Goal: Information Seeking & Learning: Learn about a topic

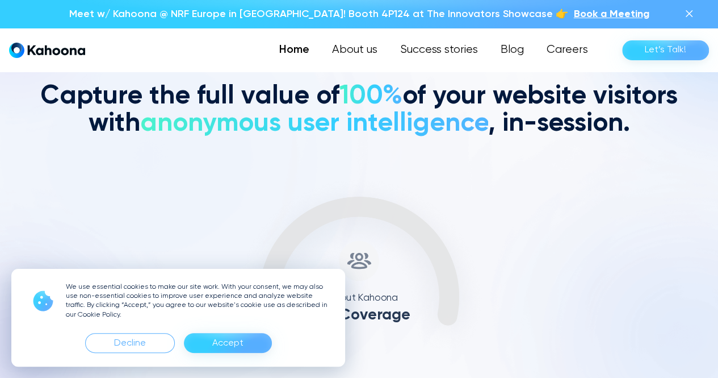
scroll to position [363, 0]
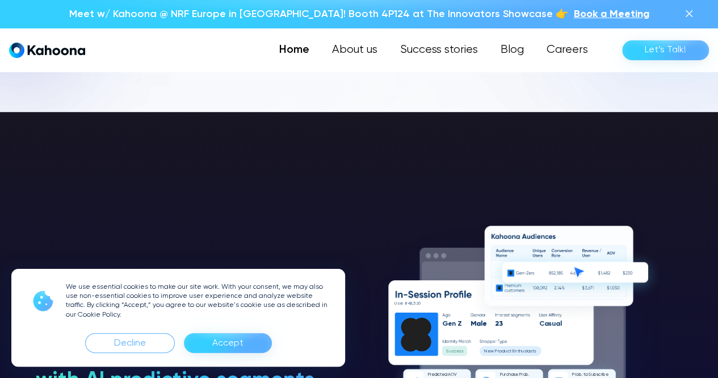
click at [216, 338] on div "Accept" at bounding box center [227, 343] width 31 height 18
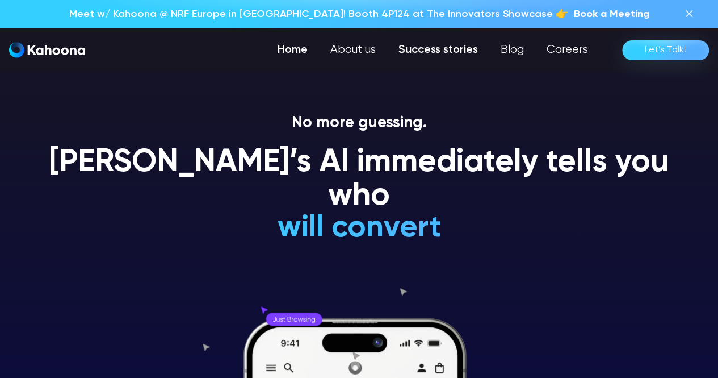
scroll to position [0, 0]
click at [437, 51] on link "Success stories" at bounding box center [438, 50] width 102 height 23
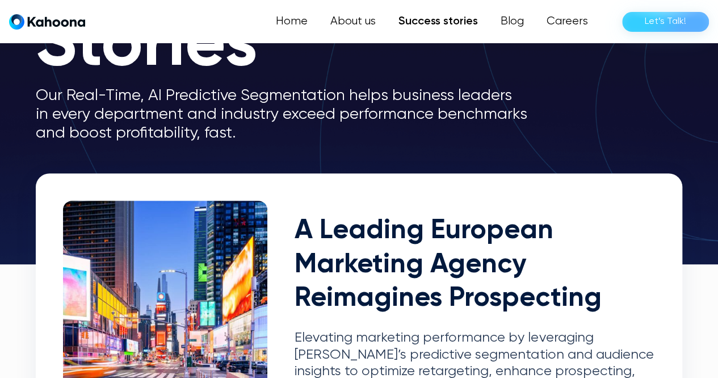
scroll to position [152, 0]
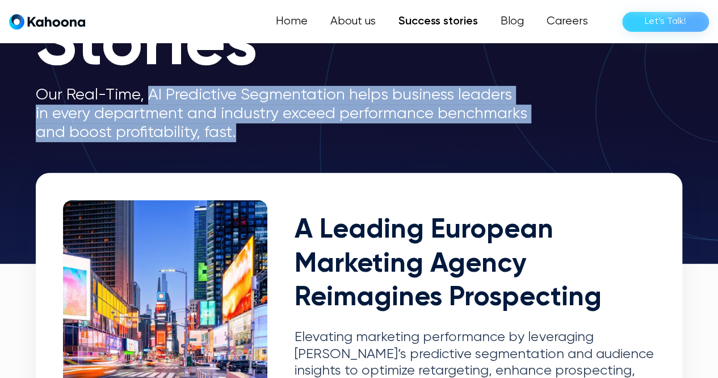
drag, startPoint x: 148, startPoint y: 94, endPoint x: 277, endPoint y: 148, distance: 139.7
click at [277, 148] on section "Success Stories Our Real-Time, AI Predictive Segmentation helps business leader…" at bounding box center [359, 56] width 718 height 416
copy p "AI Predictive Segmentation helps business leaders in every department and indus…"
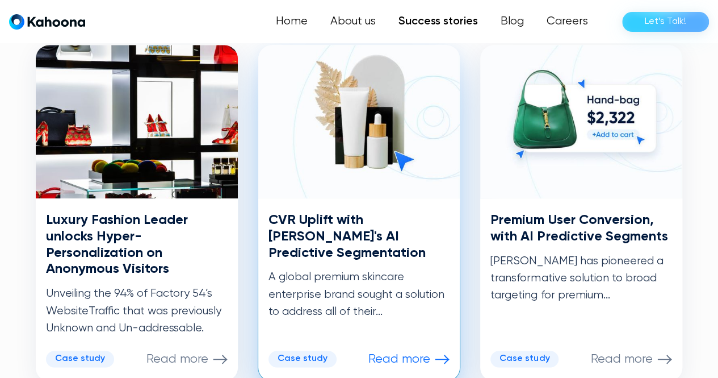
scroll to position [622, 0]
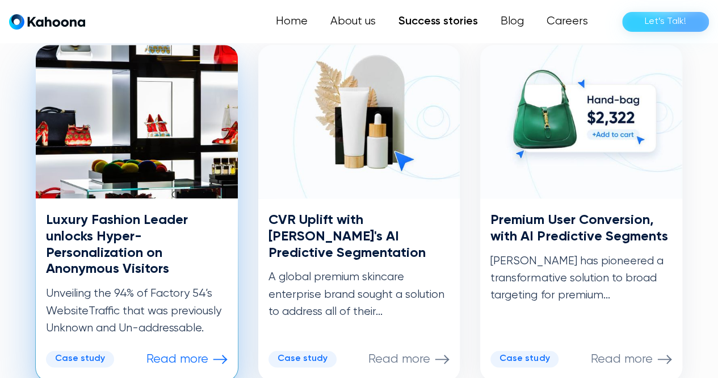
click at [126, 262] on h3 "Luxury Fashion Leader unlocks Hyper-Personalization on Anonymous Visitors" at bounding box center [137, 244] width 182 height 65
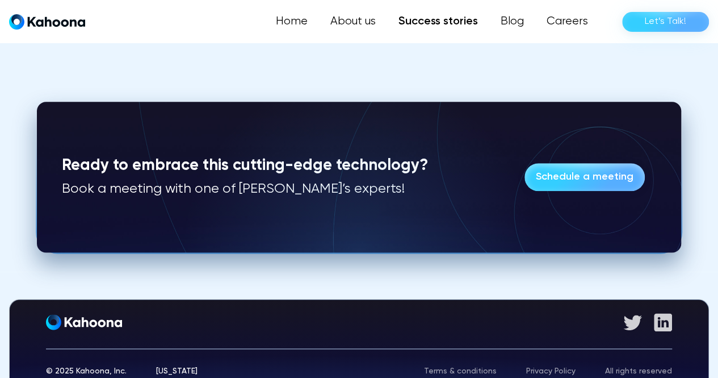
scroll to position [2740, 0]
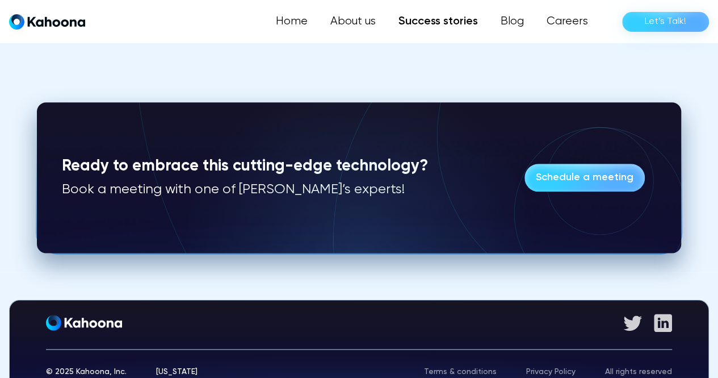
click at [163, 349] on div "© 2025 Kahoona, Inc. [US_STATE] Terms & conditions Privacy Policy All rights re…" at bounding box center [359, 362] width 626 height 27
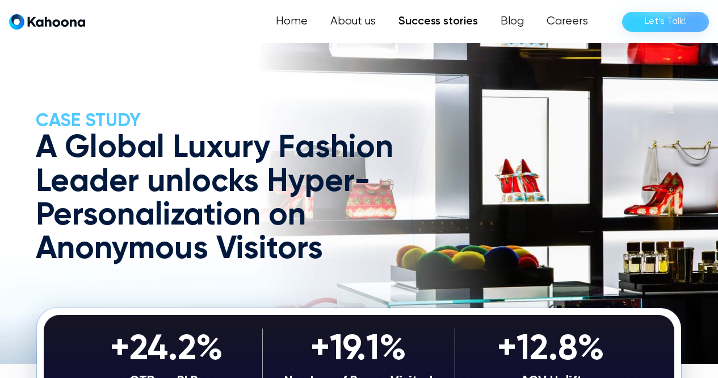
scroll to position [2740, 0]
